Goal: Information Seeking & Learning: Learn about a topic

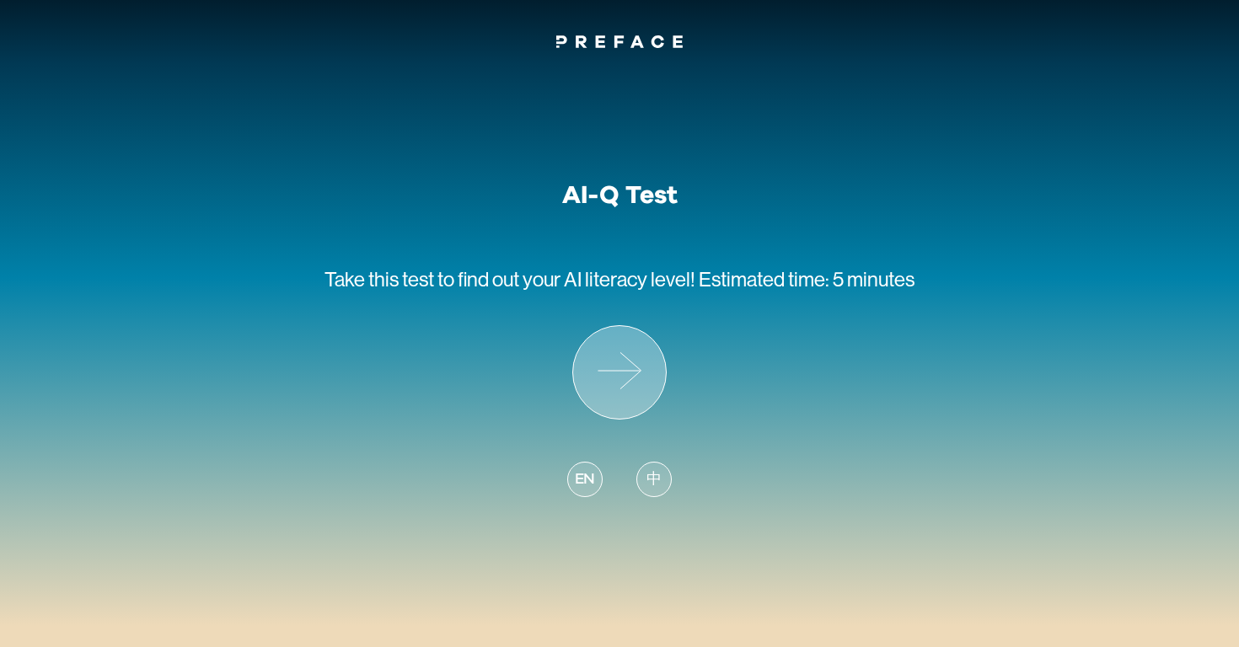
click at [632, 371] on icon at bounding box center [618, 371] width 42 height 0
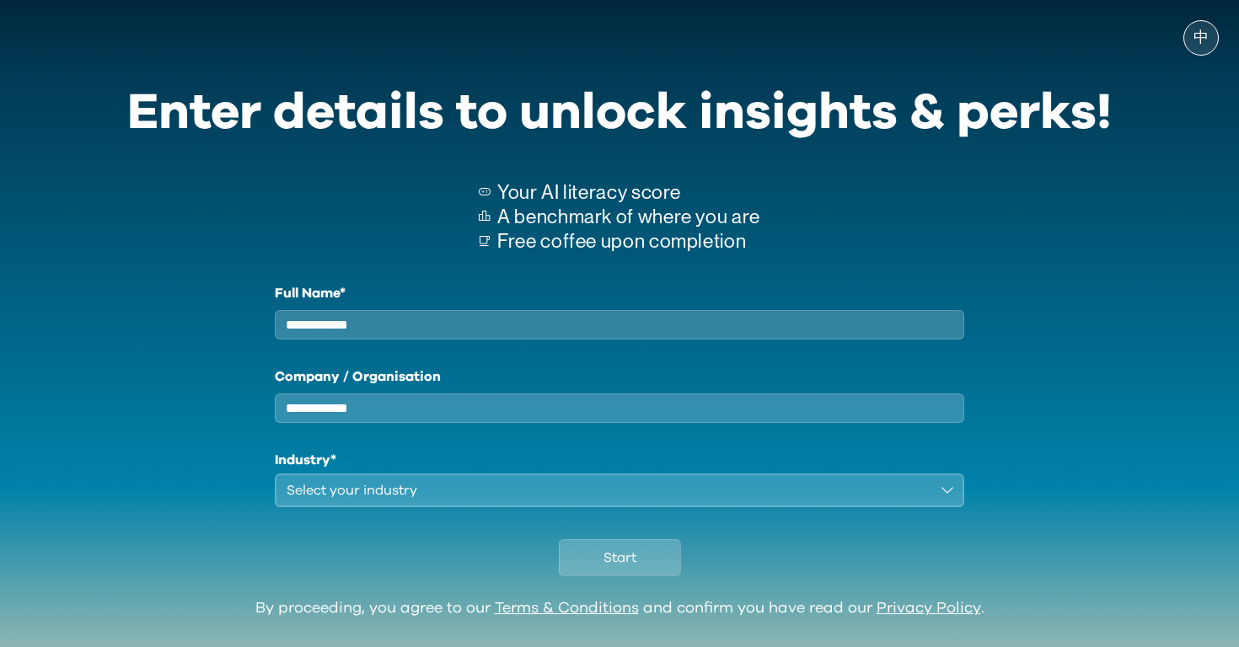
scroll to position [54, 0]
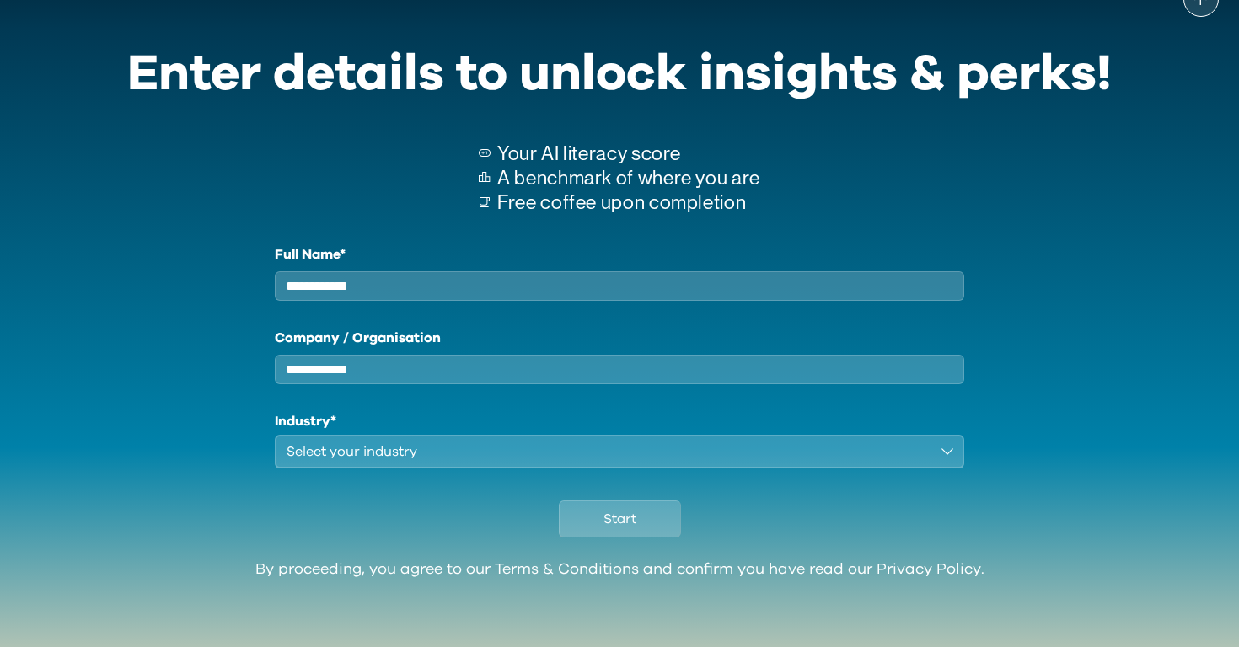
click at [490, 273] on input "Full Name*" at bounding box center [619, 285] width 689 height 29
type input "*****"
click at [494, 369] on input "Company / Organisation" at bounding box center [619, 369] width 689 height 29
type input "*******"
click at [391, 373] on input "*******" at bounding box center [619, 369] width 689 height 29
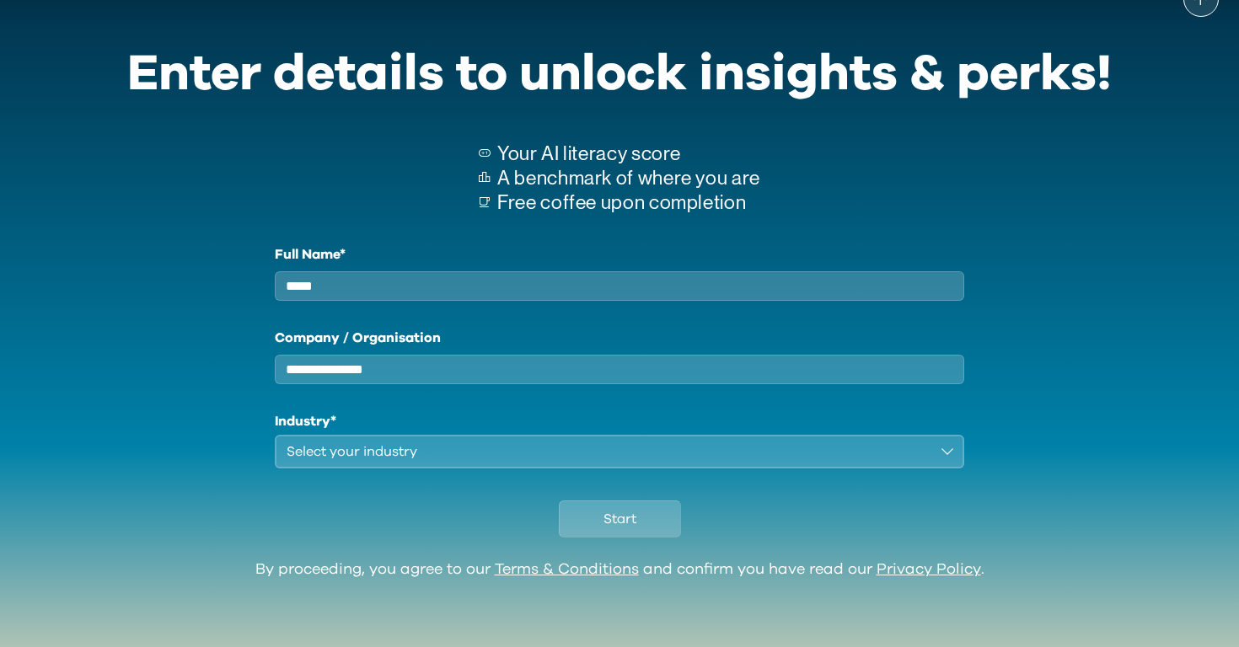
type input "**********"
click at [423, 449] on div "Select your industry" at bounding box center [607, 452] width 642 height 20
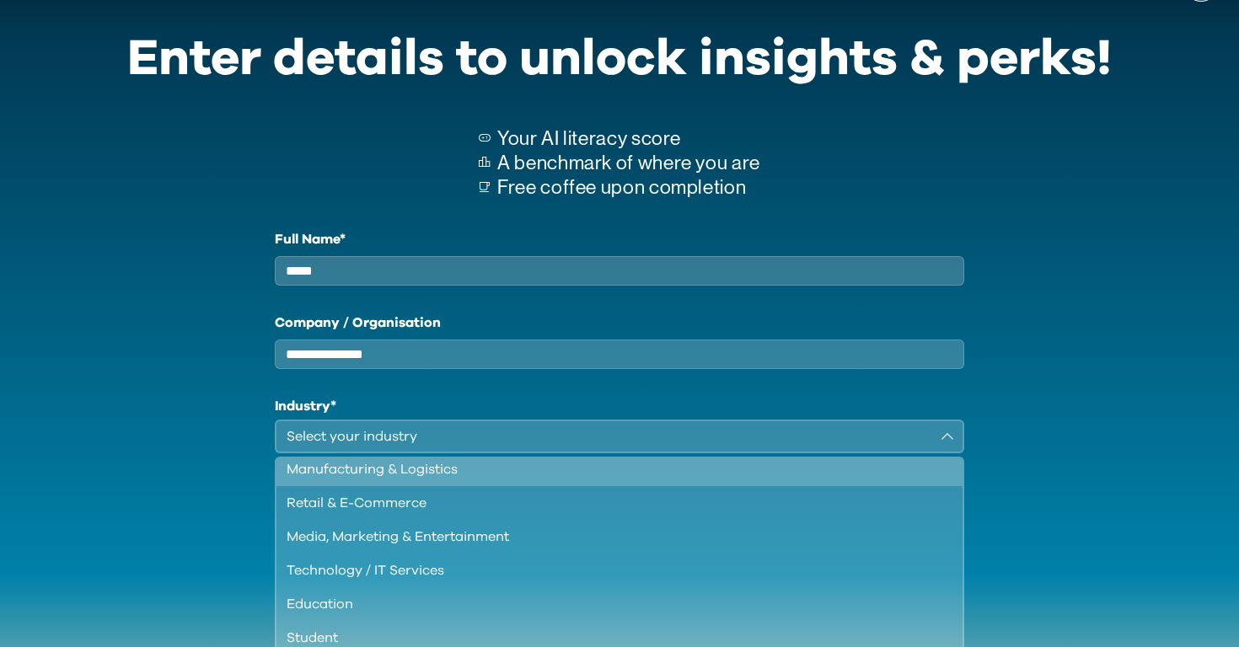
scroll to position [112, 0]
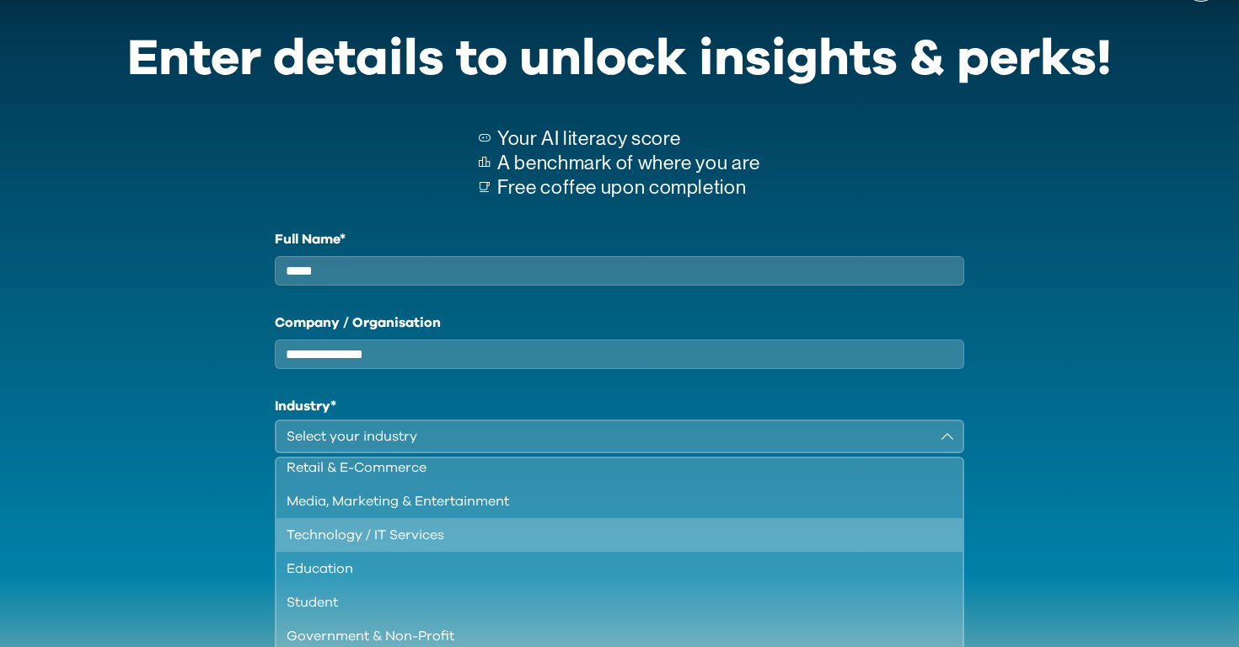
click at [469, 545] on div "Technology / IT Services" at bounding box center [608, 535] width 645 height 20
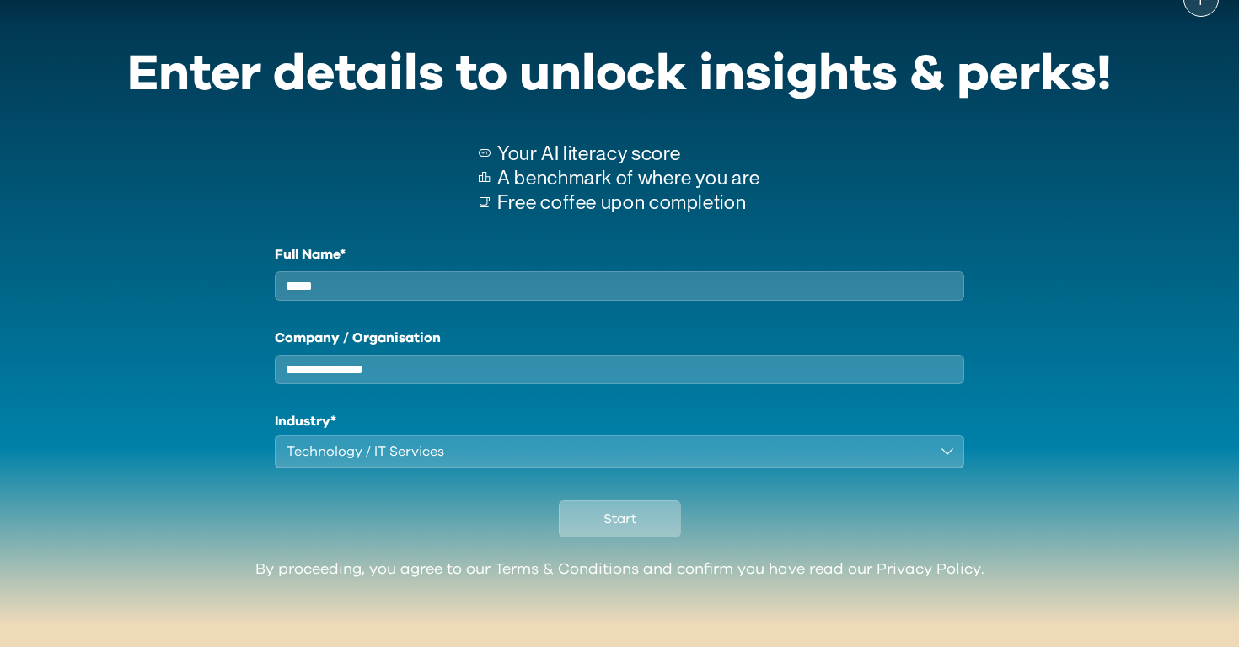
click at [626, 526] on span "Start" at bounding box center [619, 519] width 33 height 20
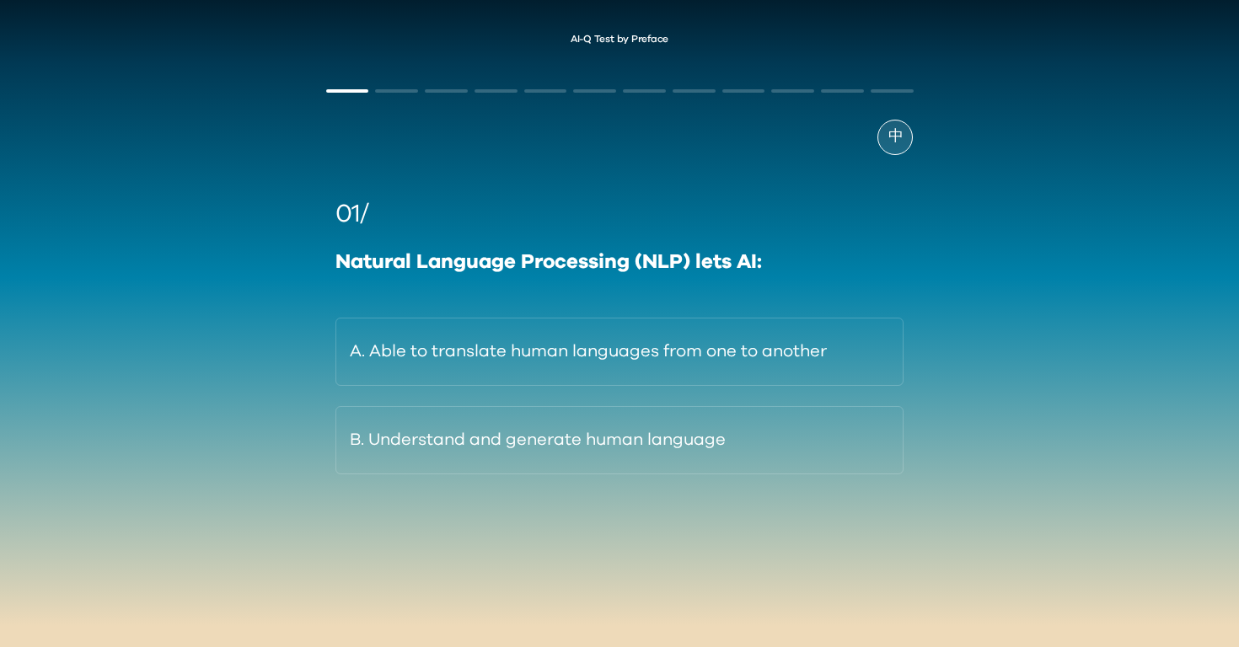
click at [661, 269] on div "Natural Language Processing (NLP) lets AI:" at bounding box center [619, 262] width 569 height 30
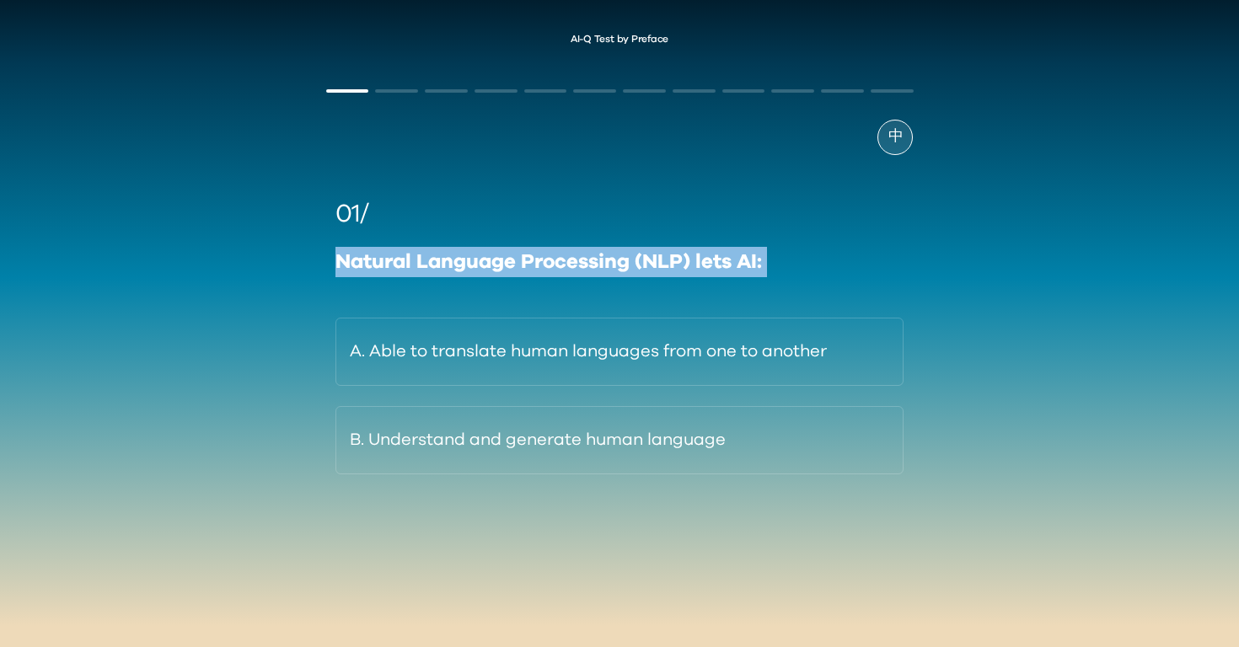
click at [661, 269] on div "Natural Language Processing (NLP) lets AI:" at bounding box center [619, 262] width 569 height 30
copy div "Natural Language Processing (NLP) lets AI:"
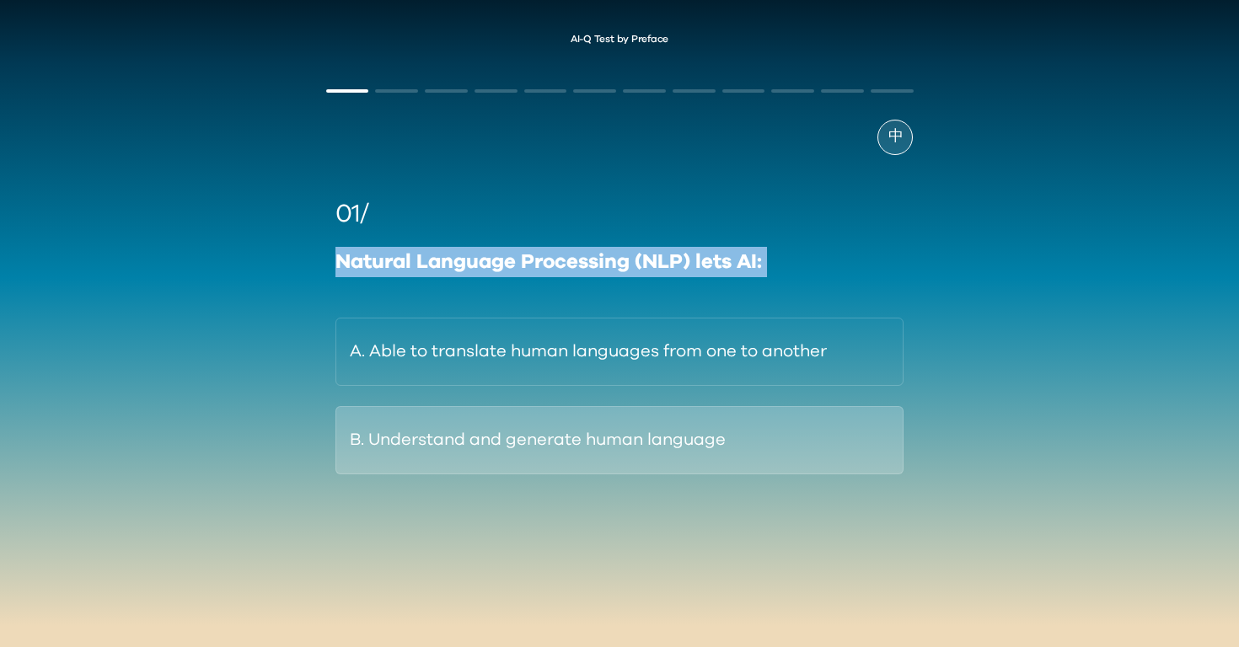
click at [604, 440] on button "B. Understand and generate human language" at bounding box center [619, 440] width 569 height 68
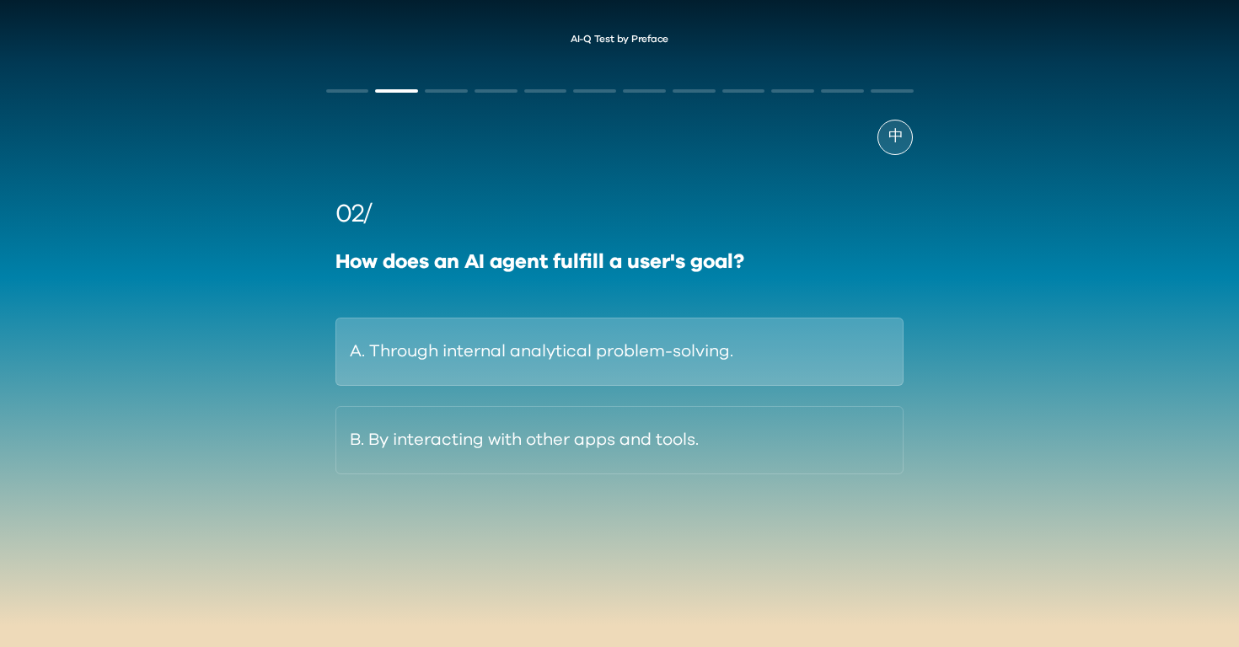
click at [747, 342] on button "A. Through internal analytical problem-solving." at bounding box center [619, 352] width 569 height 68
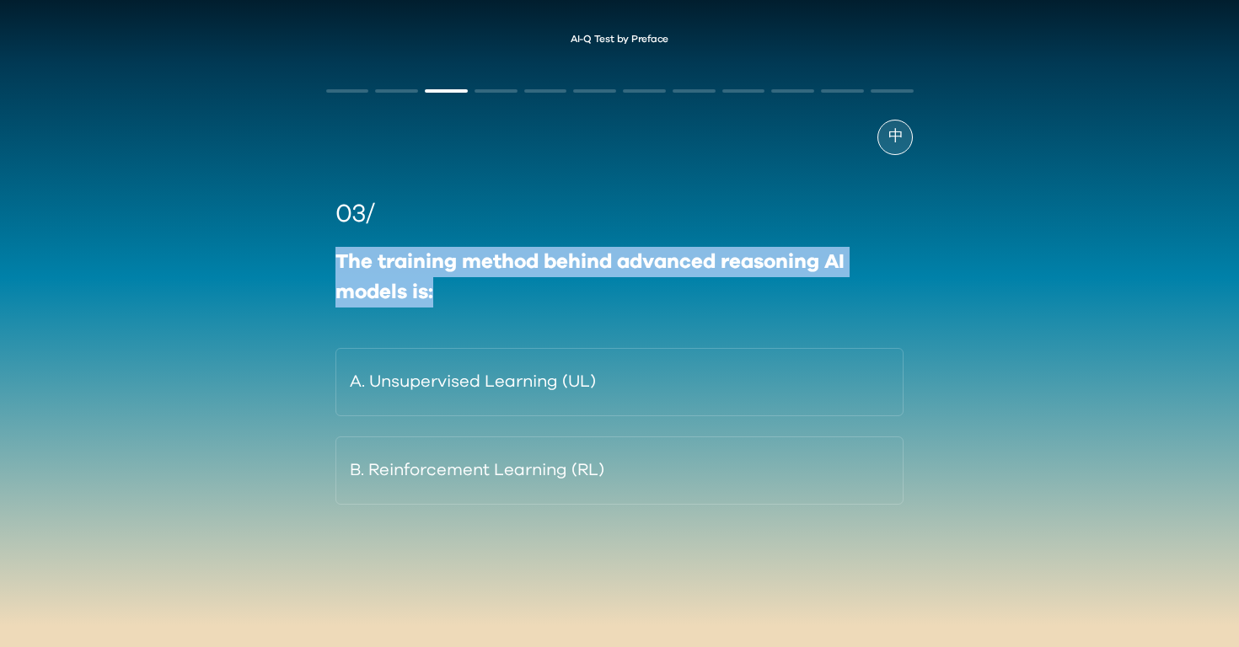
drag, startPoint x: 506, startPoint y: 295, endPoint x: 293, endPoint y: 252, distance: 217.5
click at [293, 252] on div "AI-Q Test by Preface 中 03/ The training method behind advanced reasoning AI mod…" at bounding box center [619, 322] width 1239 height 611
copy div "The training method behind advanced reasoning AI models is:"
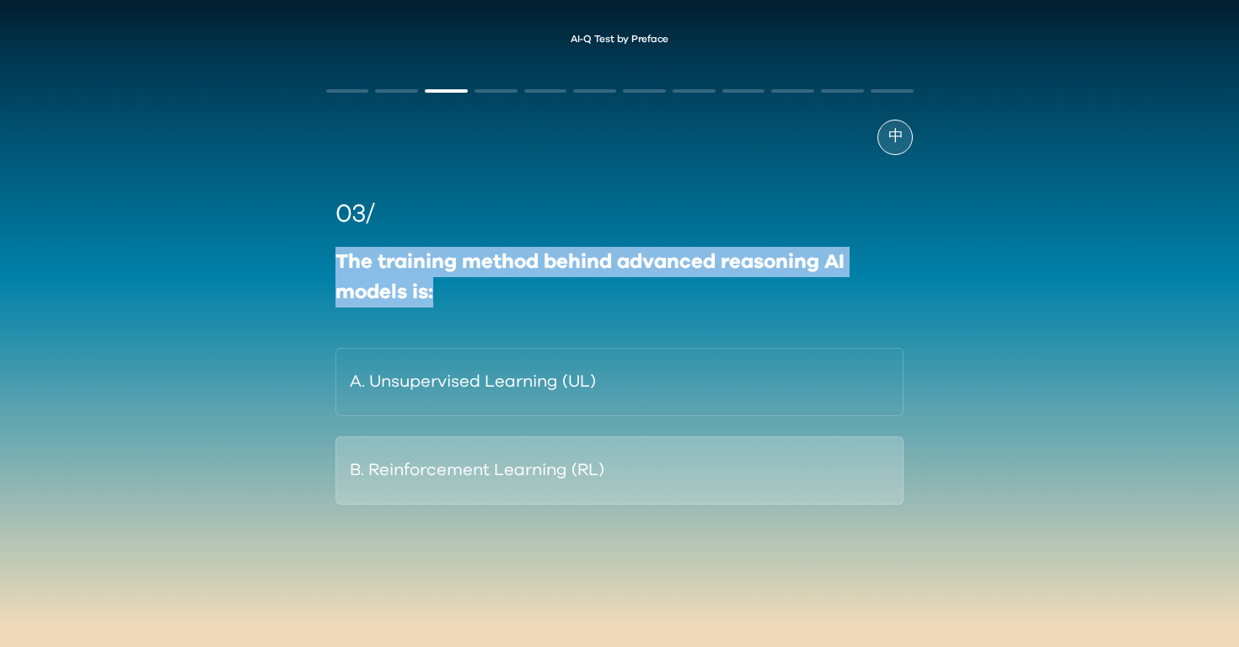
click at [491, 452] on button "B. Reinforcement Learning (RL)" at bounding box center [619, 470] width 569 height 68
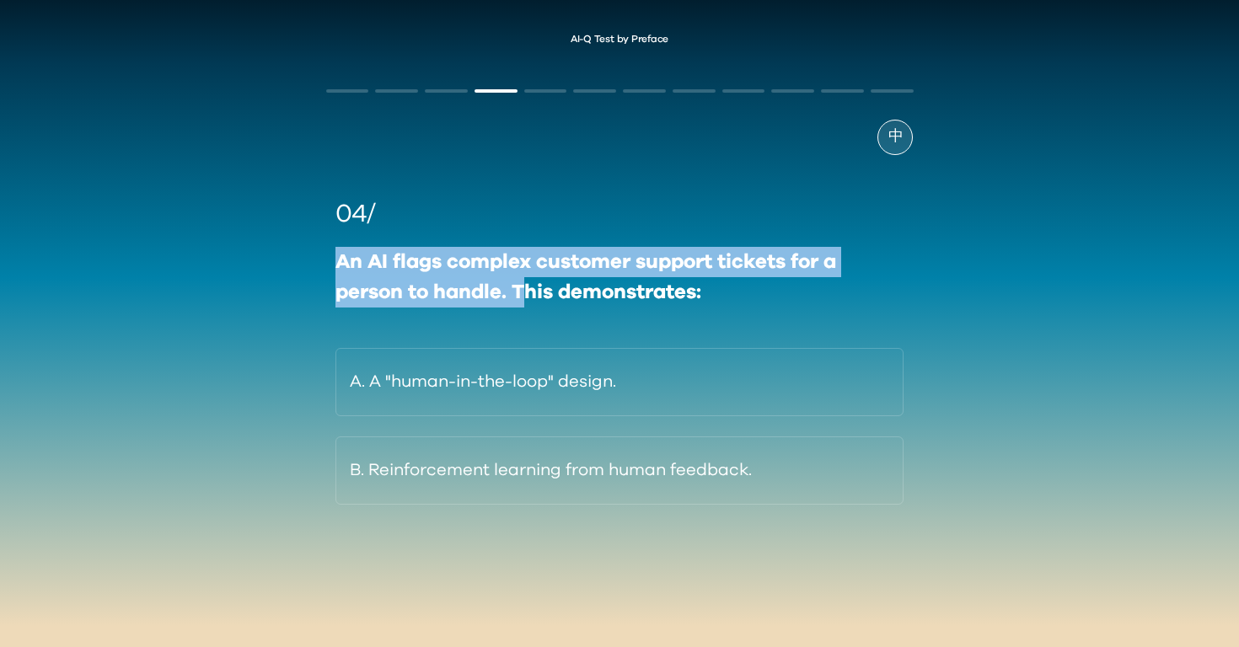
drag, startPoint x: 519, startPoint y: 292, endPoint x: 302, endPoint y: 250, distance: 220.6
click at [302, 250] on div "AI-Q Test by Preface 中 04/ An AI flags complex customer support tickets for a p…" at bounding box center [619, 322] width 1239 height 611
copy div "An AI flags complex customer support tickets for a person to handle. T"
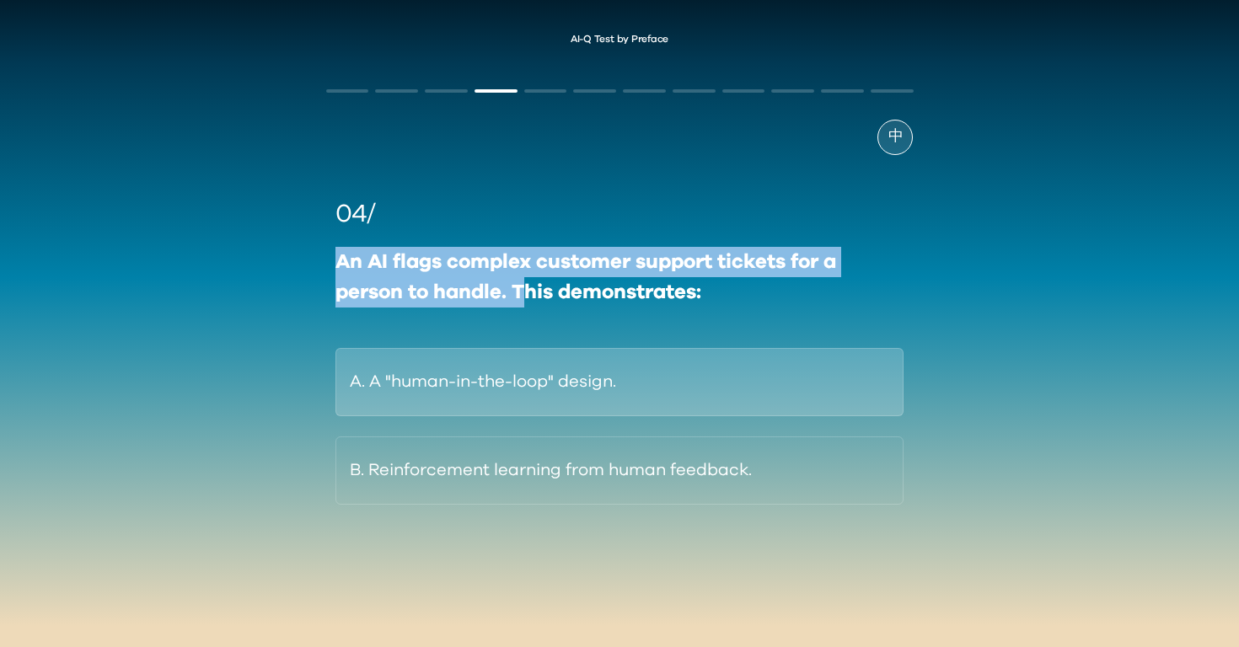
click at [518, 403] on button "A. A "human-in-the-loop" design." at bounding box center [619, 382] width 569 height 68
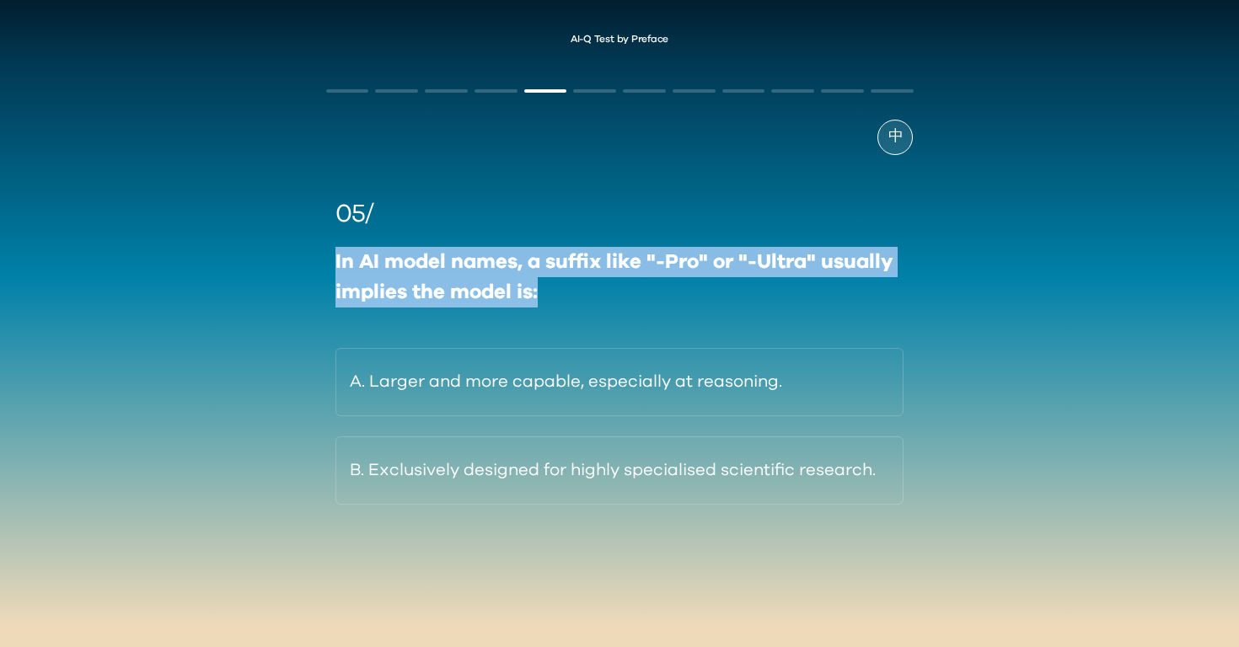
drag, startPoint x: 334, startPoint y: 260, endPoint x: 558, endPoint y: 308, distance: 229.2
click at [558, 308] on div "05/ In AI model names, a suffix like "-Pro" or "-Ultra" usually implies the mod…" at bounding box center [619, 349] width 587 height 309
copy div "In AI model names, a suffix like "-Pro" or "-Ultra" usually implies the model i…"
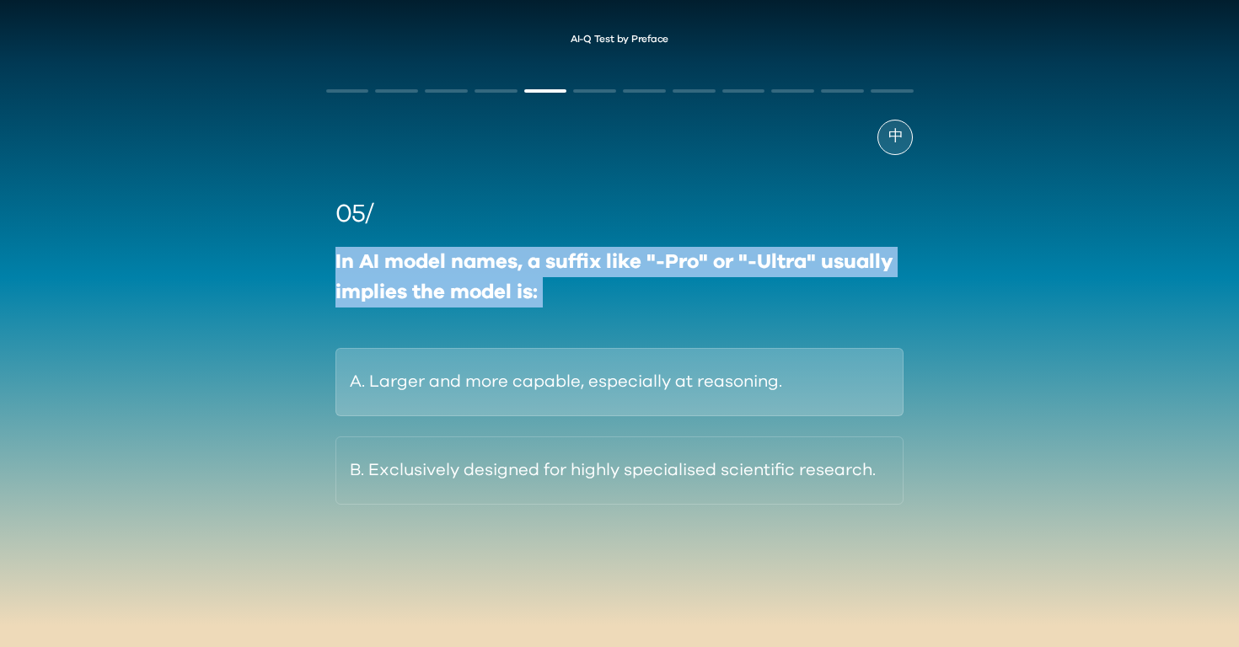
click at [572, 395] on button "A. Larger and more capable, especially at reasoning." at bounding box center [619, 382] width 569 height 68
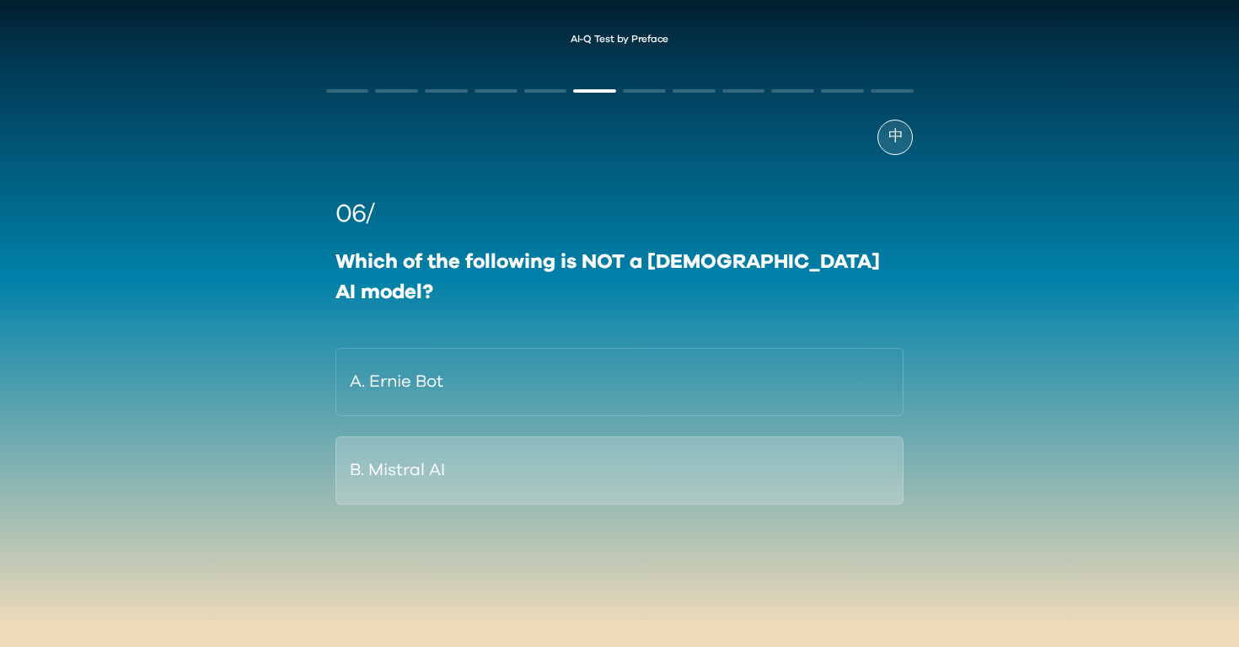
click at [461, 463] on button "B. Mistral AI" at bounding box center [619, 470] width 569 height 68
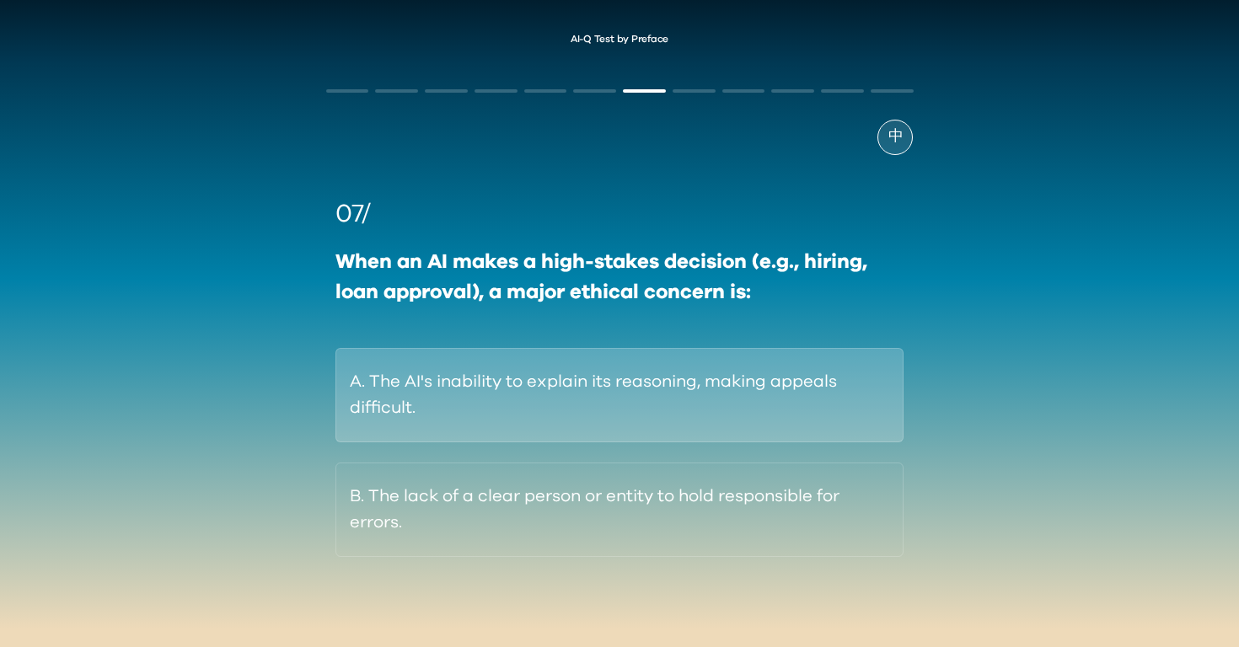
click at [656, 411] on button "A. The AI's inability to explain its reasoning, making appeals difficult." at bounding box center [619, 395] width 569 height 94
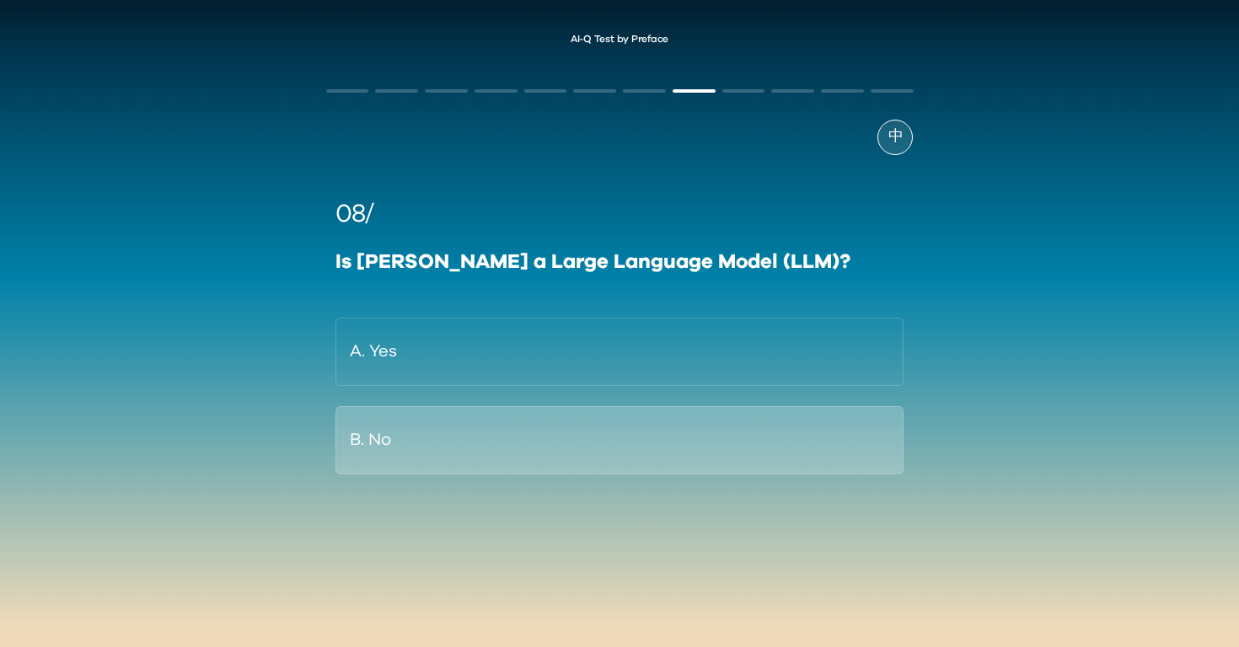
click at [475, 439] on button "B. No" at bounding box center [619, 440] width 569 height 68
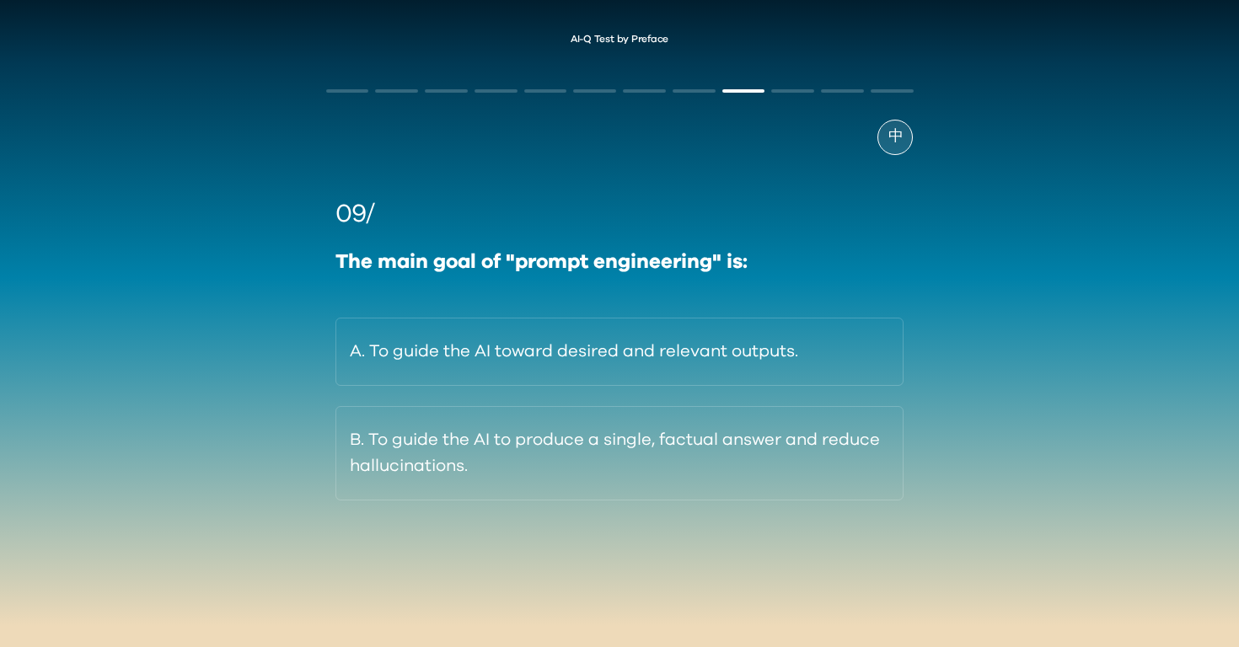
click at [455, 260] on div "The main goal of "prompt engineering" is:" at bounding box center [619, 262] width 569 height 30
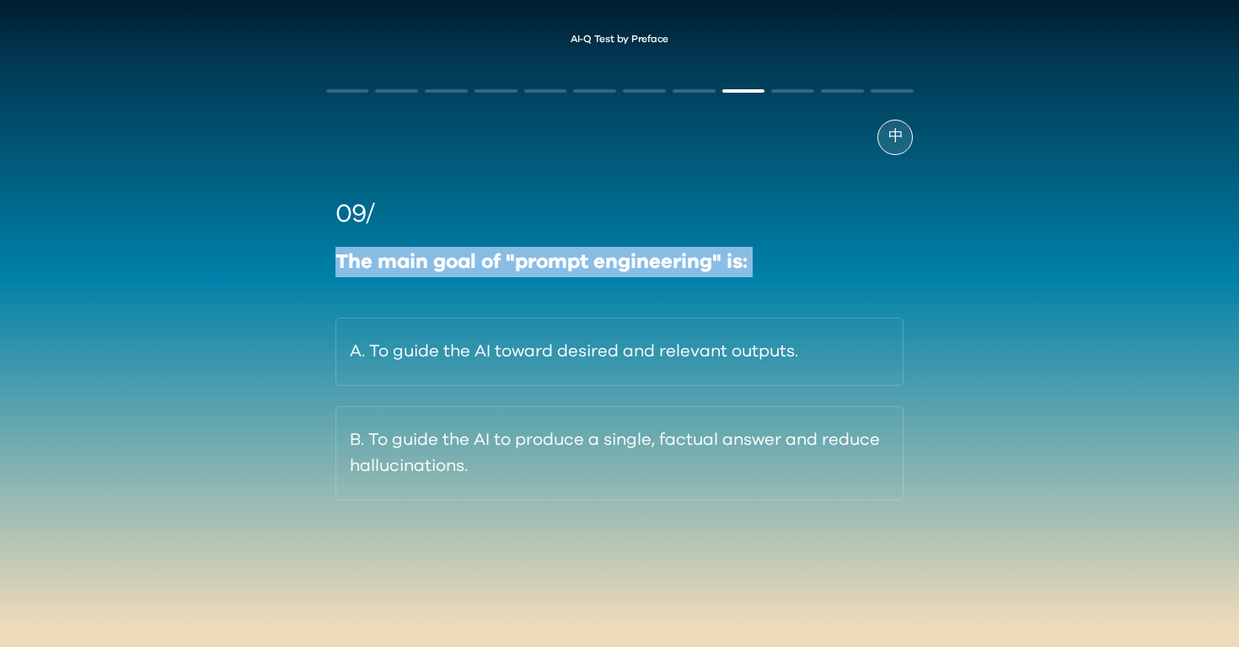
click at [455, 259] on div "The main goal of "prompt engineering" is:" at bounding box center [619, 262] width 569 height 30
copy div "The main goal of "prompt engineering" is:"
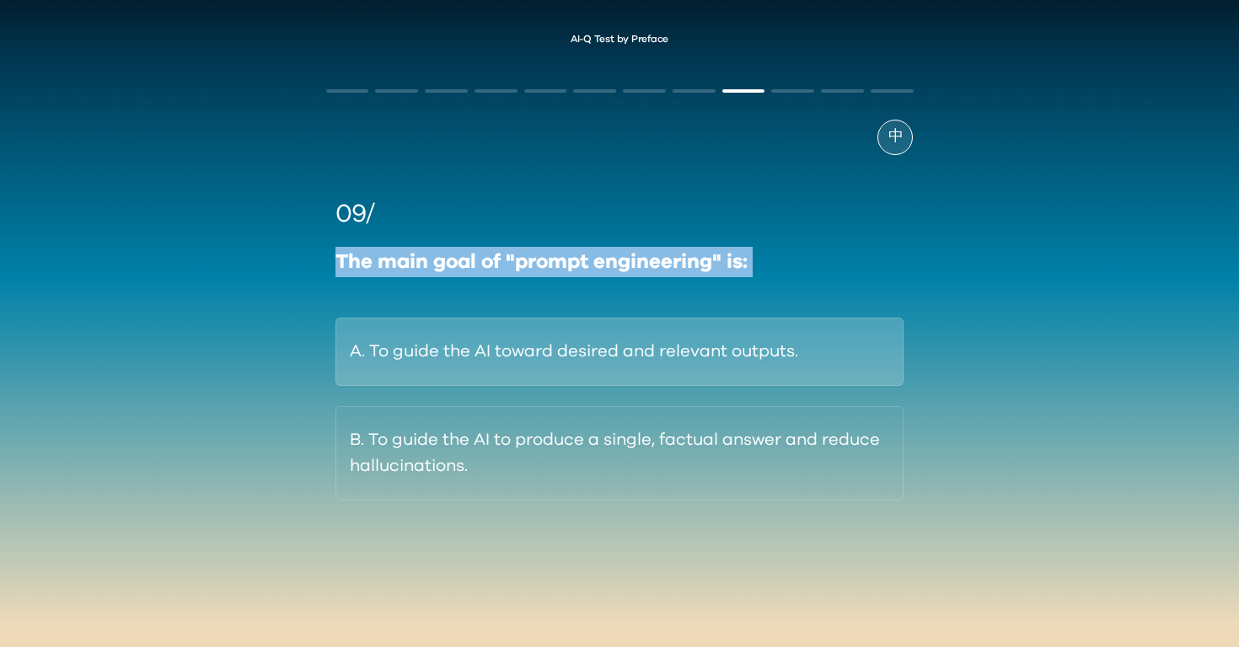
click at [582, 361] on button "A. To guide the AI toward desired and relevant outputs." at bounding box center [619, 352] width 569 height 68
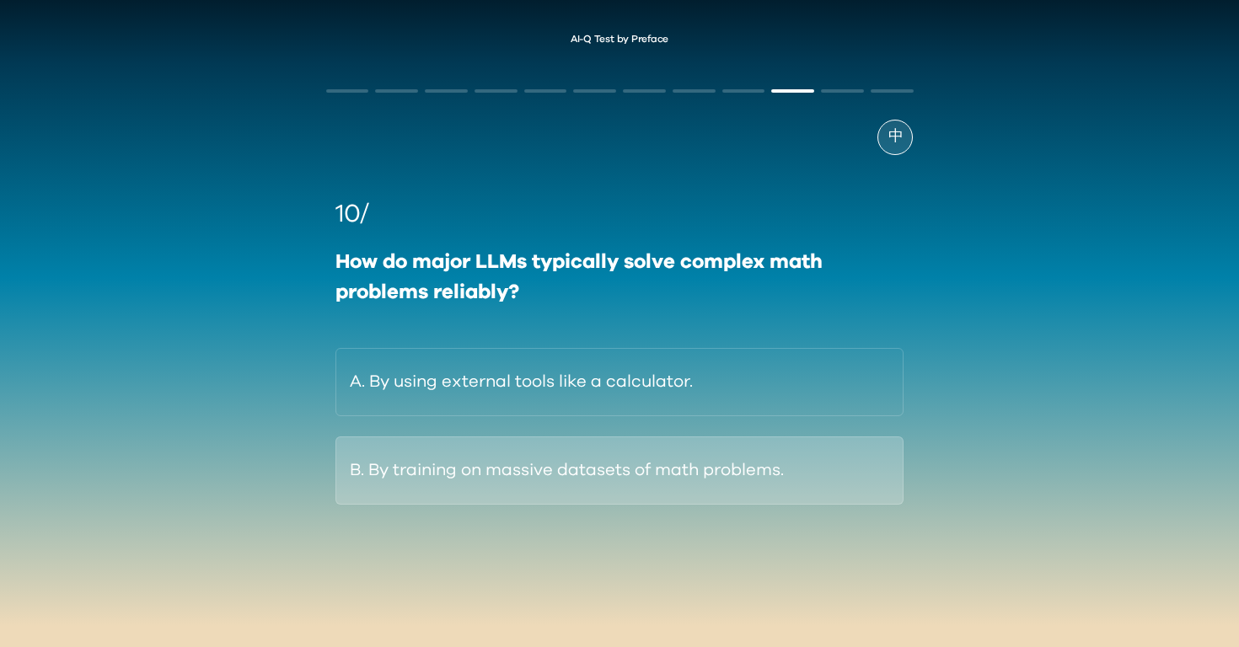
click at [693, 479] on button "B. By training on massive datasets of math problems." at bounding box center [619, 470] width 569 height 68
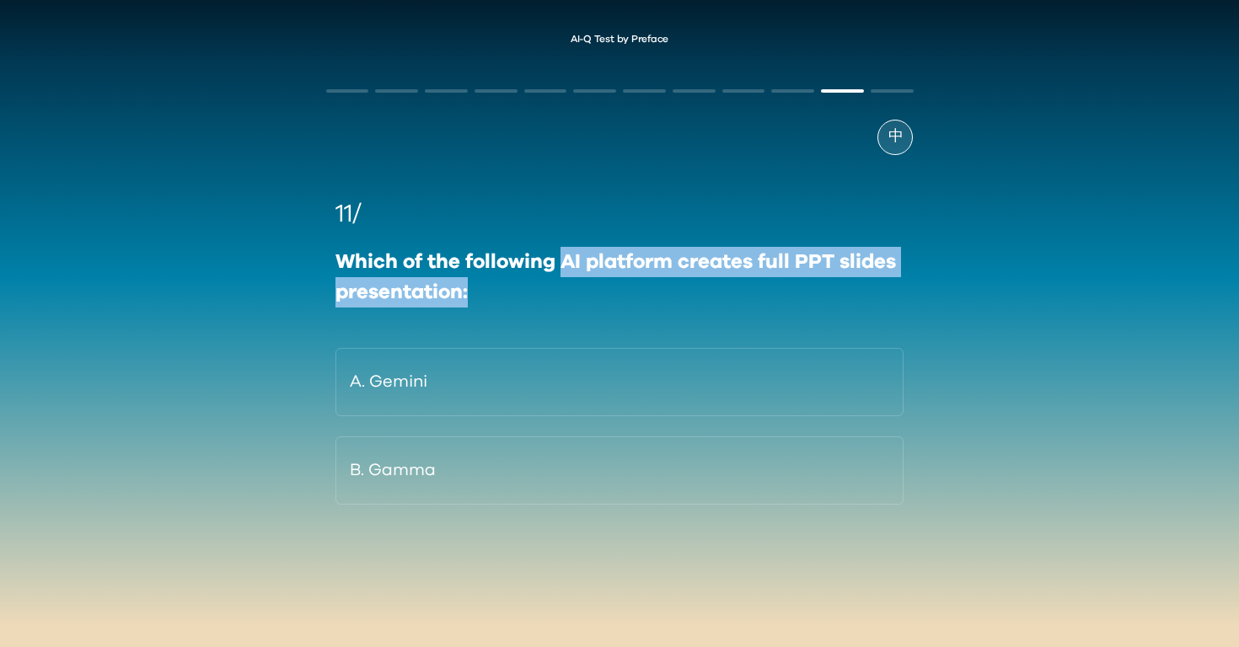
drag, startPoint x: 559, startPoint y: 260, endPoint x: 605, endPoint y: 297, distance: 58.2
click at [607, 298] on div "Which of the following AI platform creates full PPT slides presentation:" at bounding box center [619, 277] width 569 height 61
copy div "AI platform creates full PPT slides presentation:"
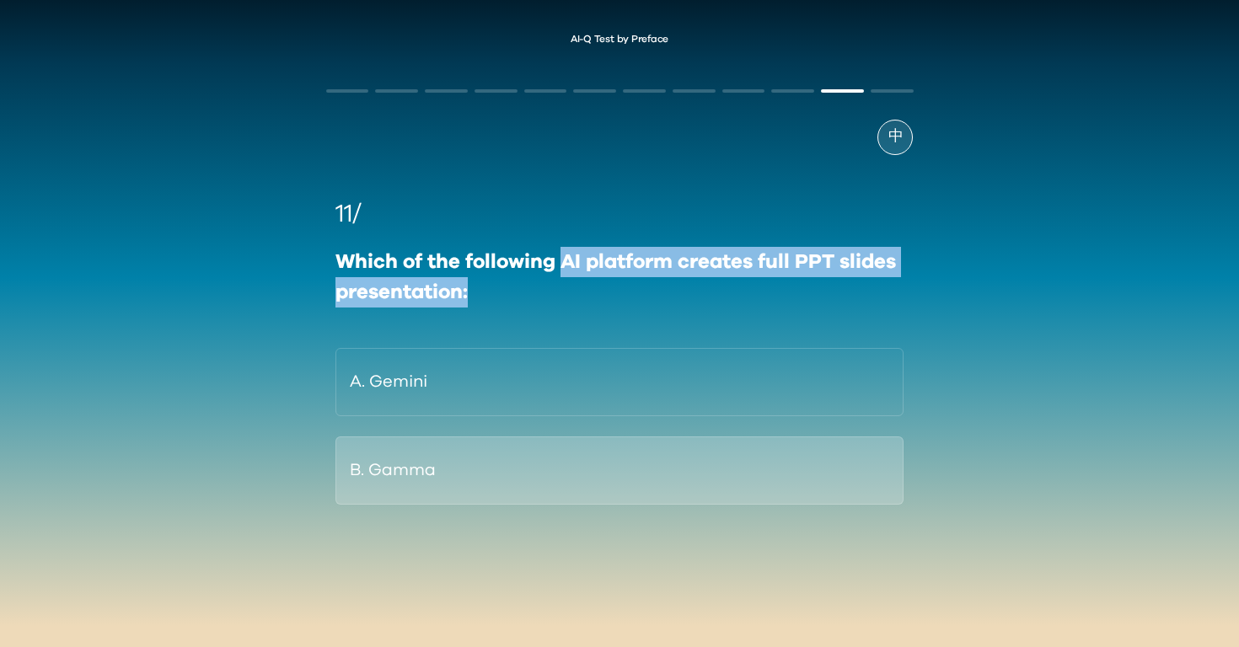
click at [500, 479] on button "B. Gamma" at bounding box center [619, 470] width 569 height 68
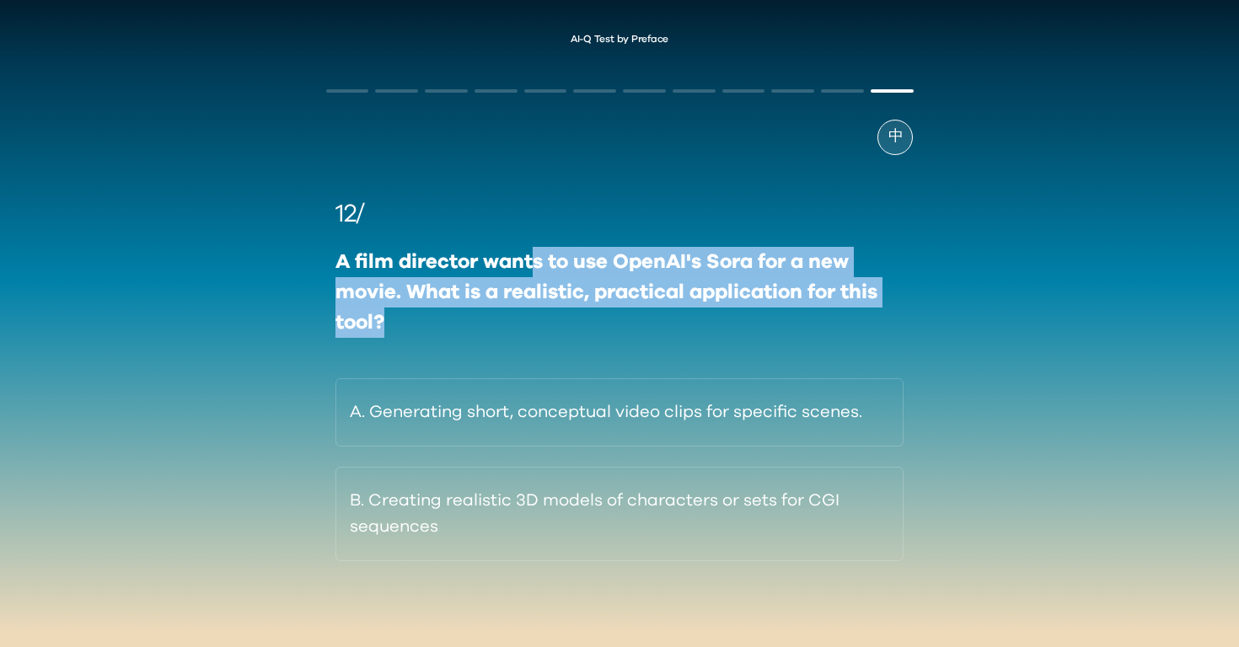
drag, startPoint x: 530, startPoint y: 263, endPoint x: 616, endPoint y: 336, distance: 113.0
click at [617, 336] on div "A film director wants to use OpenAI's Sora for a new movie. What is a realistic…" at bounding box center [619, 292] width 569 height 91
click at [616, 336] on div "A film director wants to use OpenAI's Sora for a new movie. What is a realistic…" at bounding box center [619, 292] width 569 height 91
drag, startPoint x: 616, startPoint y: 336, endPoint x: 326, endPoint y: 265, distance: 298.6
click at [326, 265] on div "12/ A film director wants to use OpenAI's Sora for a new movie. What is a reali…" at bounding box center [619, 378] width 587 height 366
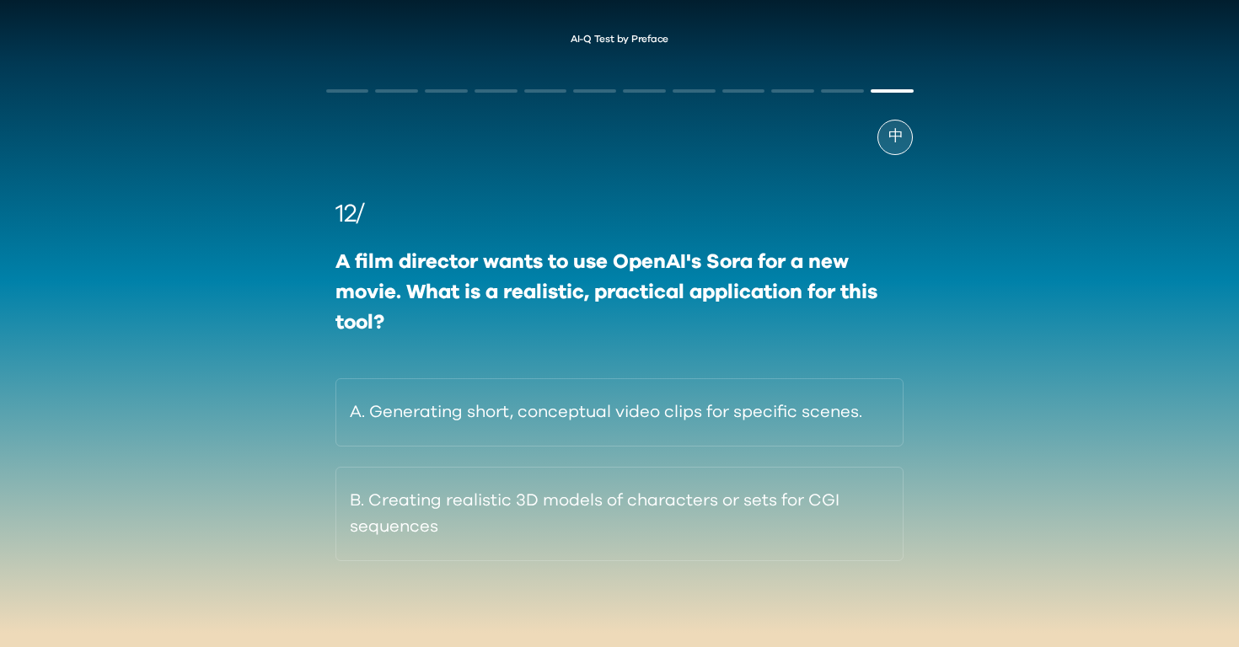
click at [444, 291] on div "A film director wants to use OpenAI's Sora for a new movie. What is a realistic…" at bounding box center [619, 292] width 569 height 91
drag, startPoint x: 602, startPoint y: 259, endPoint x: 757, endPoint y: 260, distance: 155.0
click at [757, 260] on div "A film director wants to use OpenAI's Sora for a new movie. What is a realistic…" at bounding box center [619, 292] width 569 height 91
copy div "OpenAI's Sora"
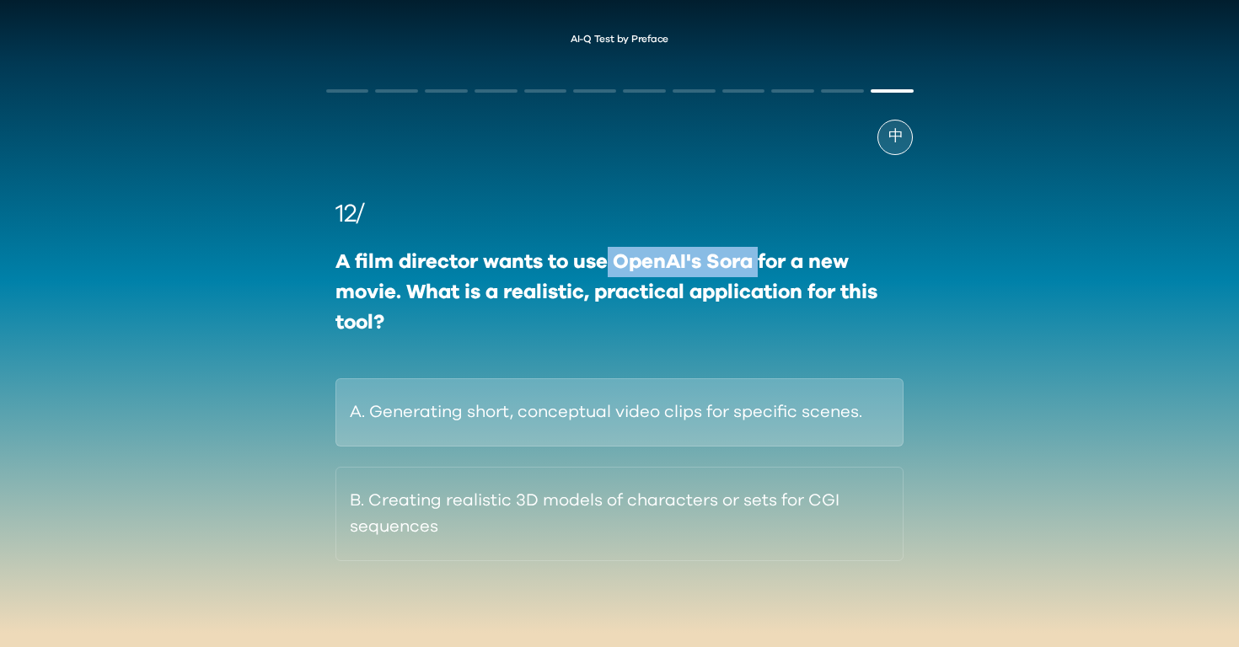
click at [618, 420] on button "A. Generating short, conceptual video clips for specific scenes." at bounding box center [619, 412] width 569 height 68
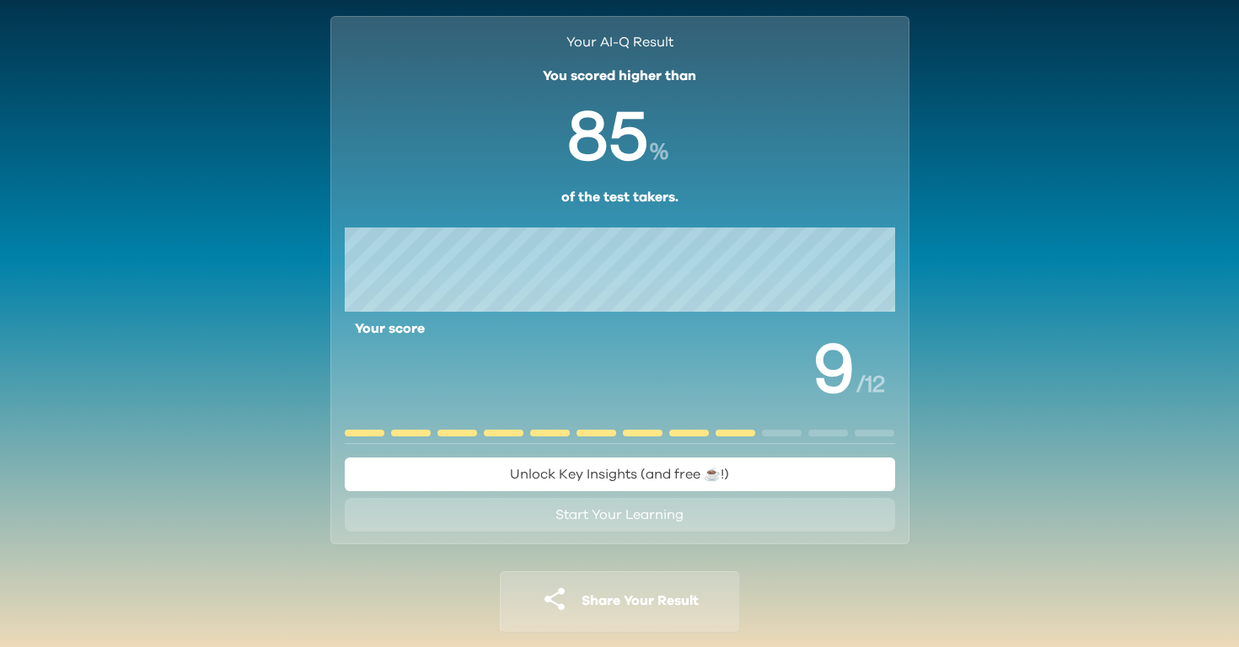
scroll to position [78, 0]
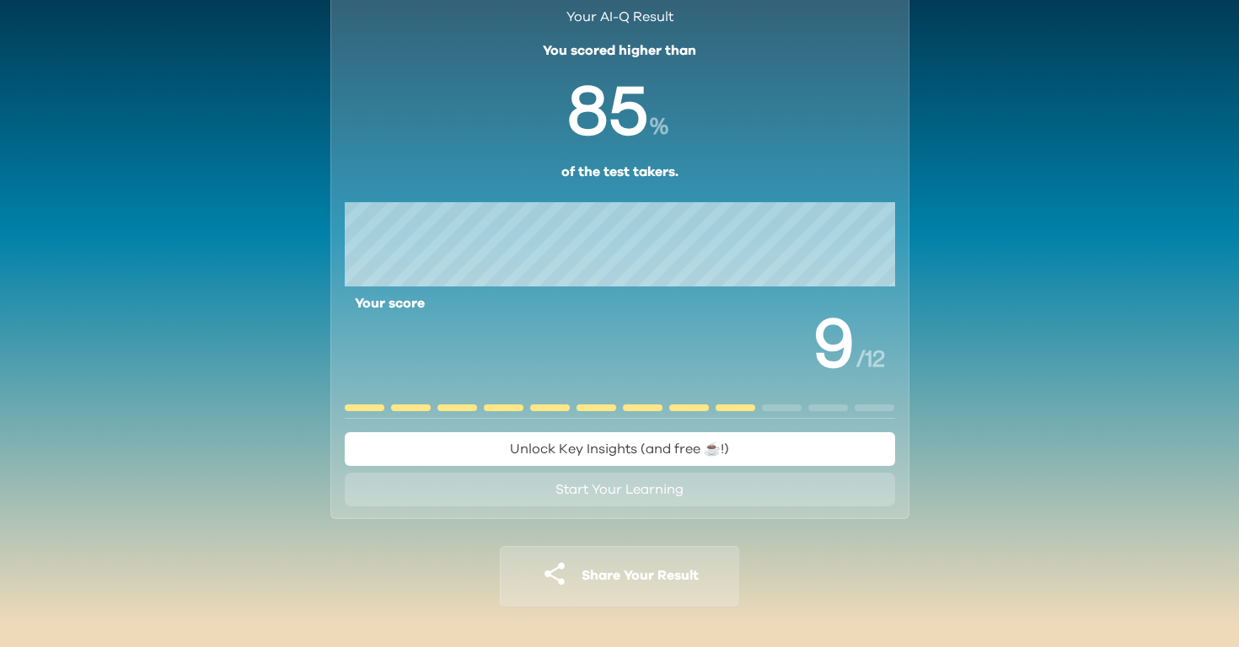
click at [706, 452] on span "Unlock Key Insights (and free ☕️!)" at bounding box center [619, 448] width 219 height 13
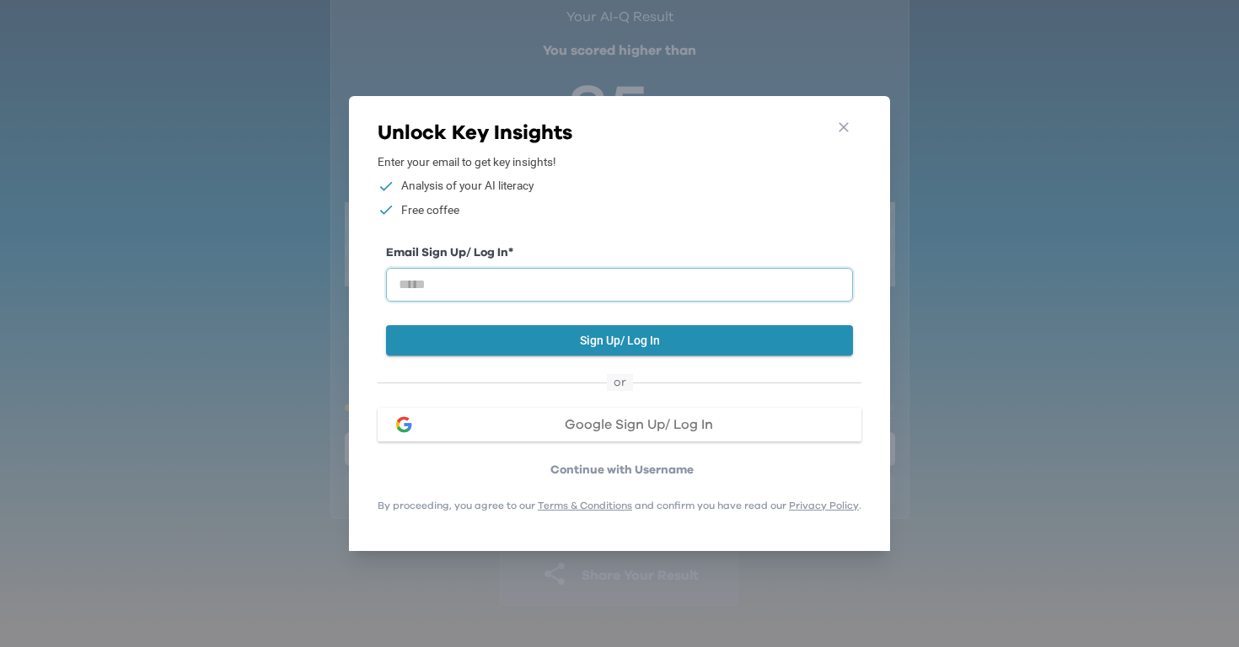
click at [539, 286] on input "email" at bounding box center [619, 285] width 467 height 34
type input "**********"
click at [592, 420] on span "Google Sign Up/ Log In" at bounding box center [639, 424] width 148 height 13
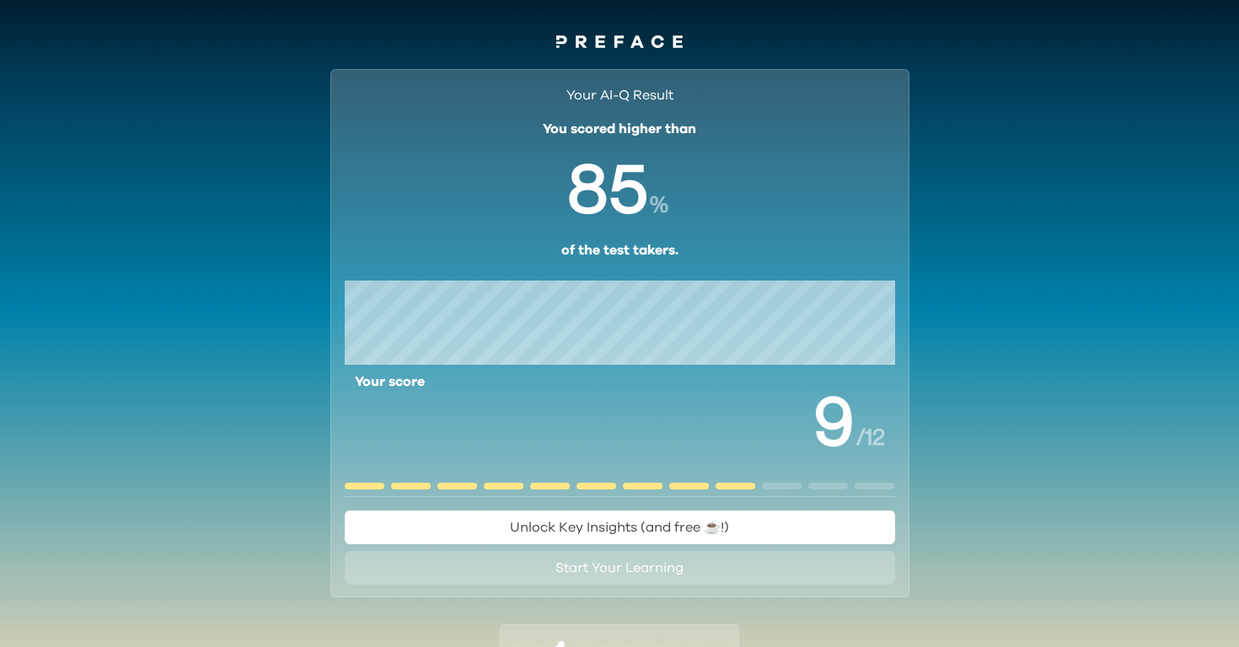
scroll to position [78, 0]
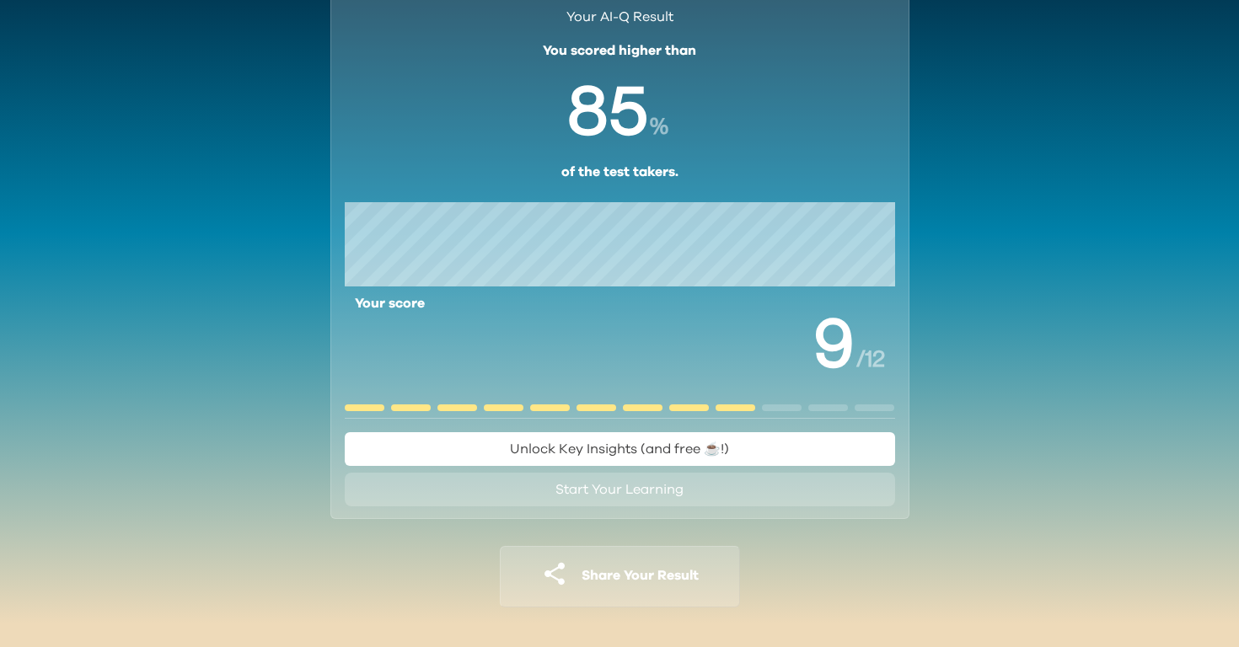
click at [710, 456] on span "Unlock Key Insights (and free ☕️!)" at bounding box center [619, 449] width 219 height 20
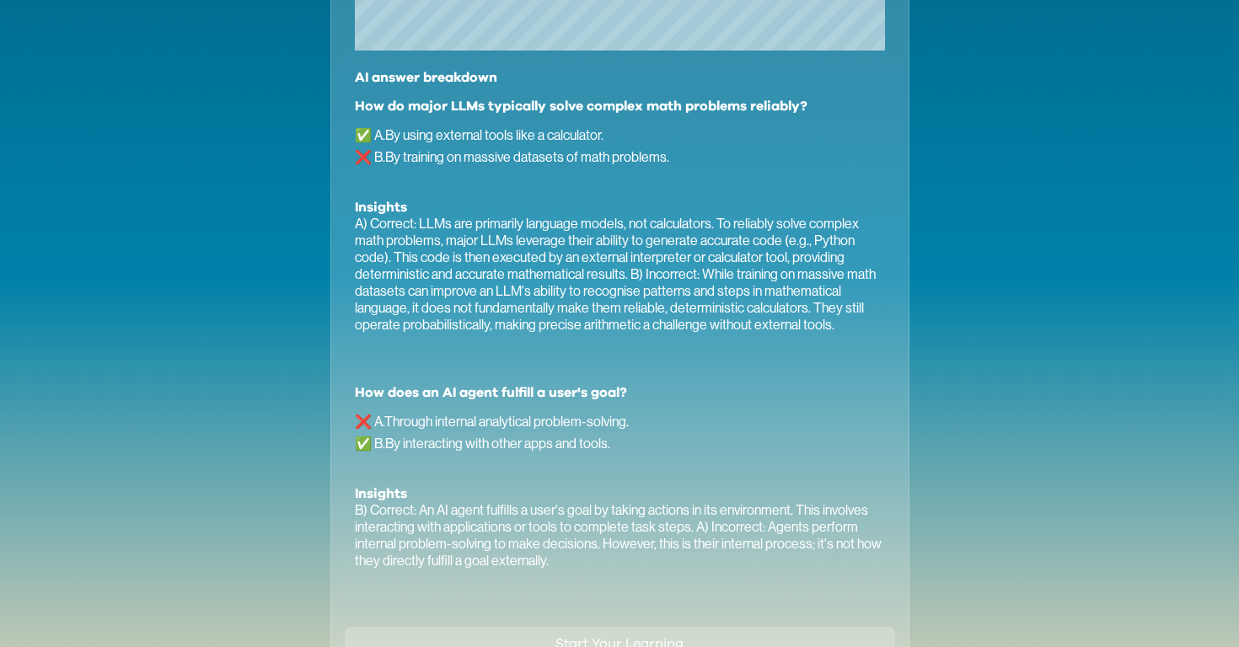
scroll to position [1158, 0]
